Goal: Find contact information: Find contact information

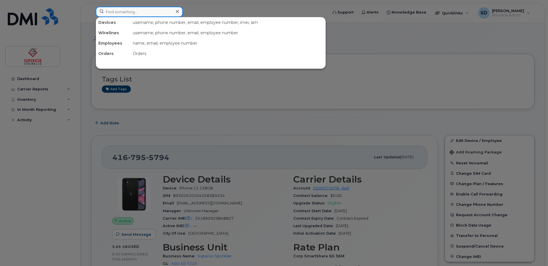
click at [130, 9] on input at bounding box center [139, 12] width 87 height 10
click at [40, 97] on div at bounding box center [274, 133] width 548 height 266
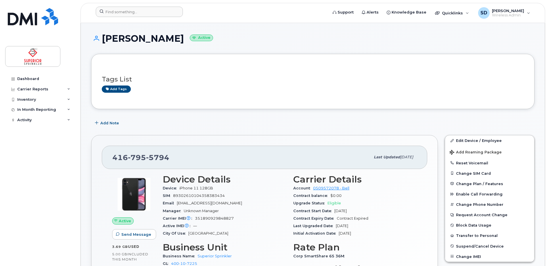
click at [40, 97] on div "Inventory" at bounding box center [40, 99] width 70 height 10
click at [40, 108] on div "Mobility Devices" at bounding box center [36, 109] width 33 height 5
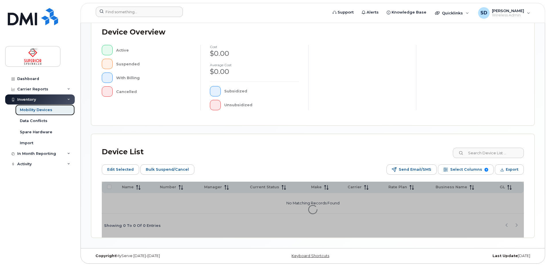
scroll to position [140, 0]
click at [481, 149] on input at bounding box center [489, 152] width 72 height 10
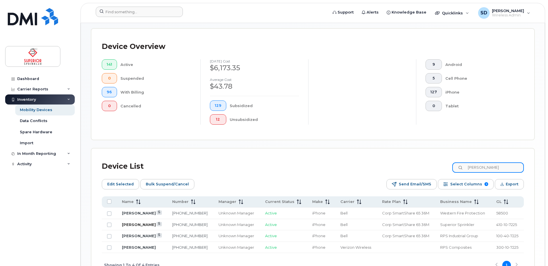
type input "jeff"
click at [132, 224] on link "[PERSON_NAME]" at bounding box center [139, 224] width 34 height 5
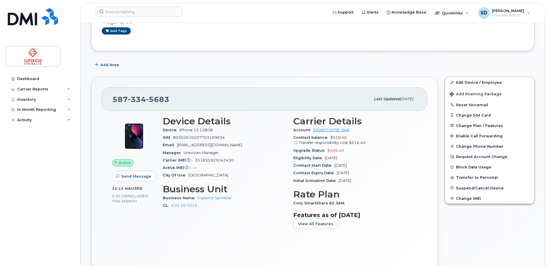
scroll to position [72, 0]
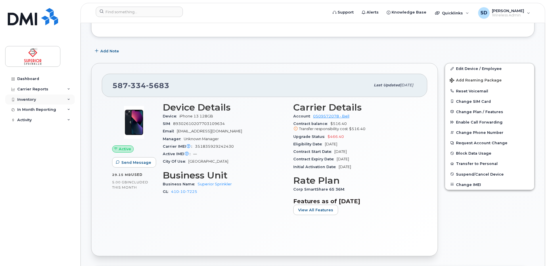
click at [55, 99] on div "Inventory" at bounding box center [40, 99] width 70 height 10
click at [56, 112] on link "Mobility Devices" at bounding box center [45, 109] width 60 height 11
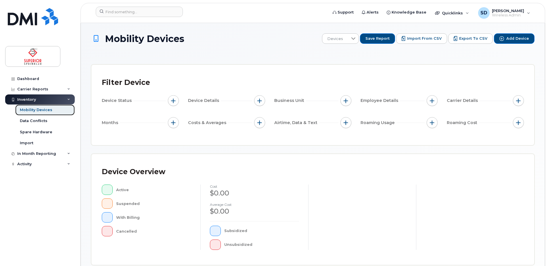
scroll to position [140, 0]
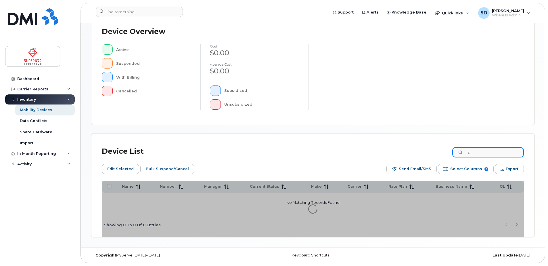
click at [482, 151] on input "s" at bounding box center [489, 152] width 72 height 10
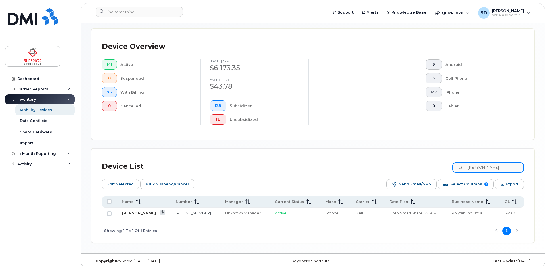
type input "[PERSON_NAME]"
click at [137, 211] on link "[PERSON_NAME]" at bounding box center [139, 213] width 34 height 5
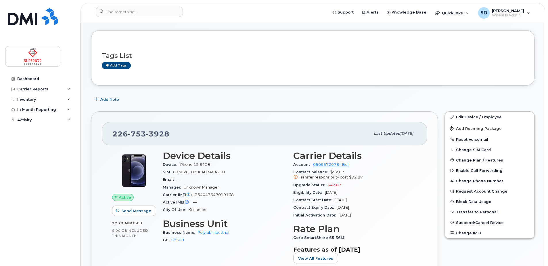
scroll to position [24, 0]
drag, startPoint x: 171, startPoint y: 131, endPoint x: 113, endPoint y: 132, distance: 57.8
click at [113, 132] on div "[PHONE_NUMBER]" at bounding box center [241, 133] width 258 height 12
copy span "[PHONE_NUMBER]"
